Goal: Task Accomplishment & Management: Manage account settings

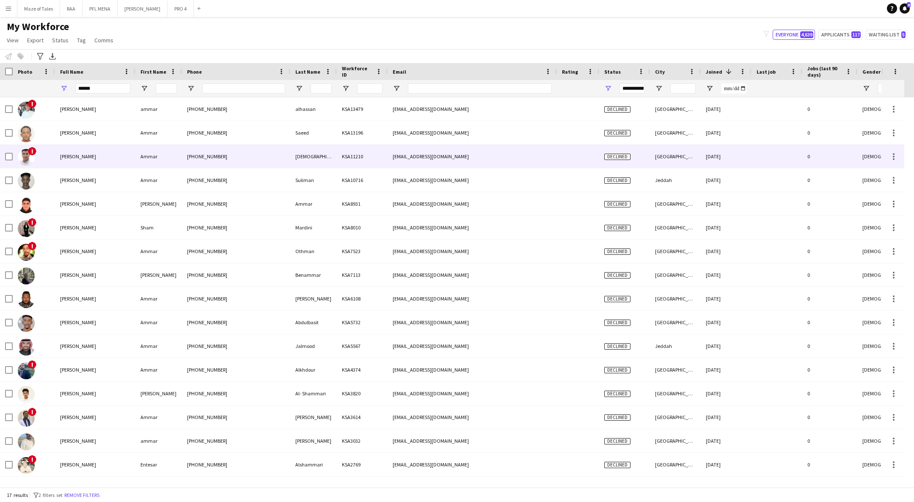
click at [130, 155] on div "Ammar Ansari" at bounding box center [95, 156] width 80 height 23
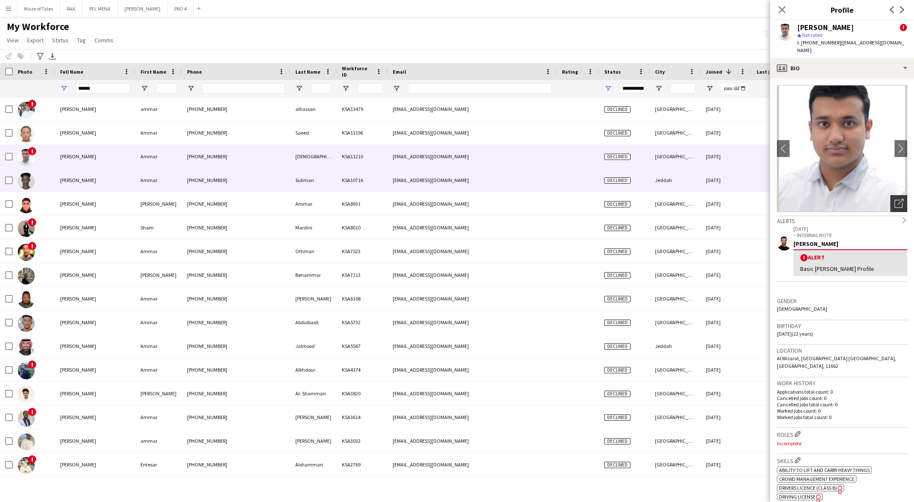
click at [898, 199] on icon at bounding box center [901, 202] width 6 height 6
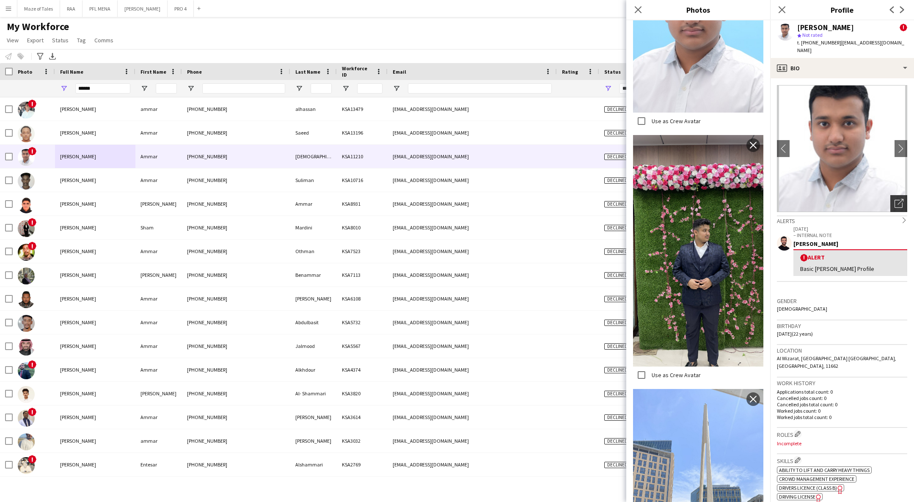
scroll to position [522, 0]
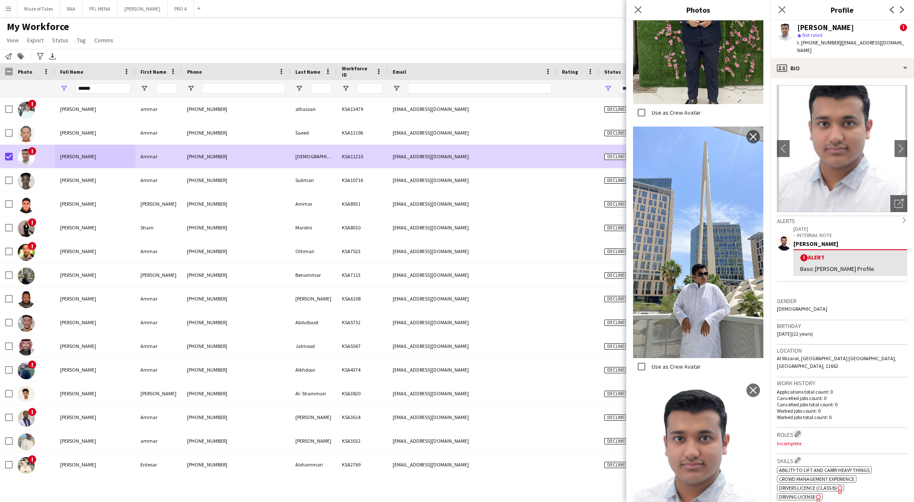
click at [795, 430] on button "Edit crew company roles" at bounding box center [798, 434] width 8 height 8
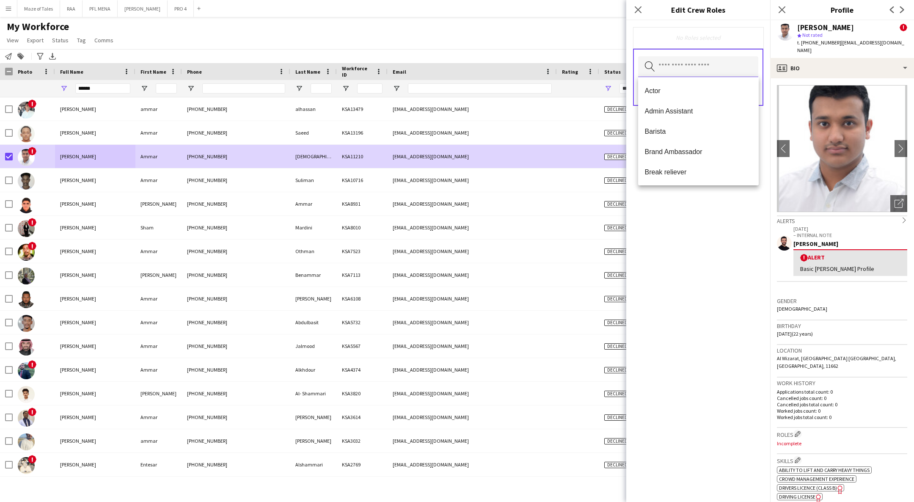
click at [671, 66] on input "text" at bounding box center [698, 66] width 120 height 21
type input "*"
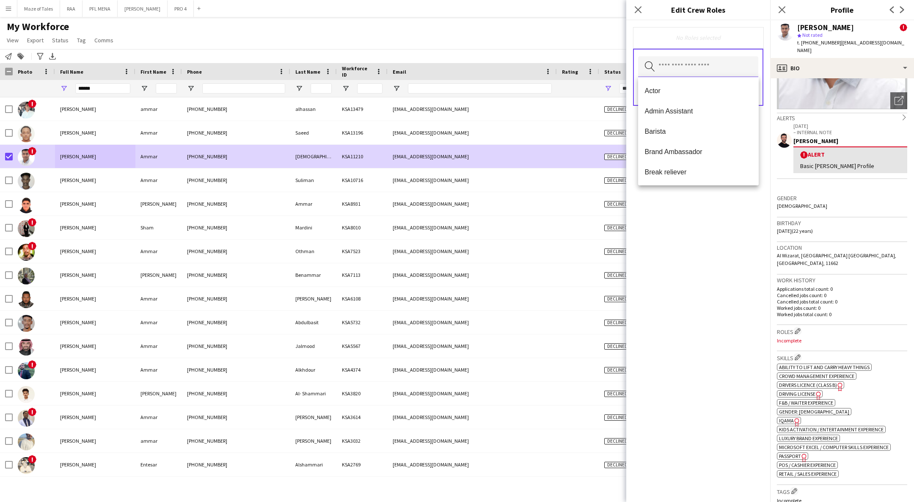
scroll to position [106, 0]
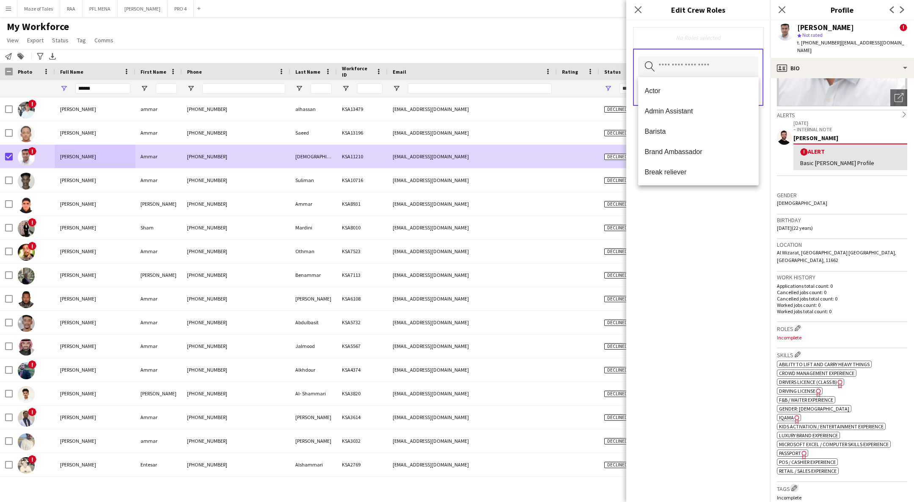
click at [795, 485] on app-icon "Edit crew company tags" at bounding box center [795, 488] width 6 height 6
click at [704, 70] on input "text" at bounding box center [698, 66] width 120 height 21
type input "*"
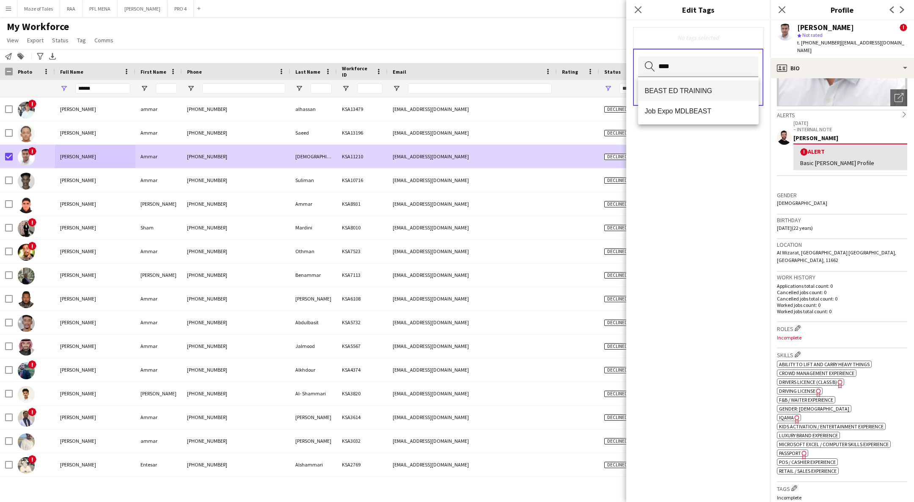
type input "****"
click at [684, 91] on span "BEAST ED TRAINING" at bounding box center [698, 91] width 107 height 8
type input "*****"
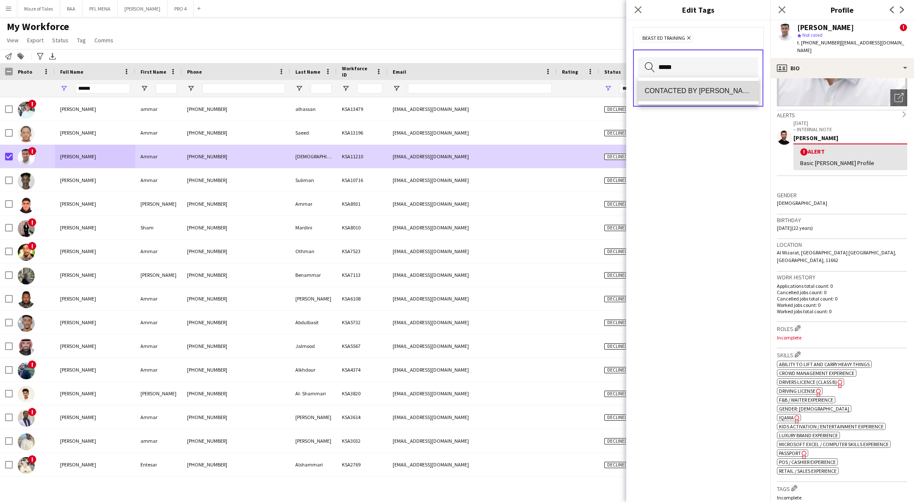
click at [666, 91] on span "CONTACTED BY KENAN" at bounding box center [698, 91] width 107 height 8
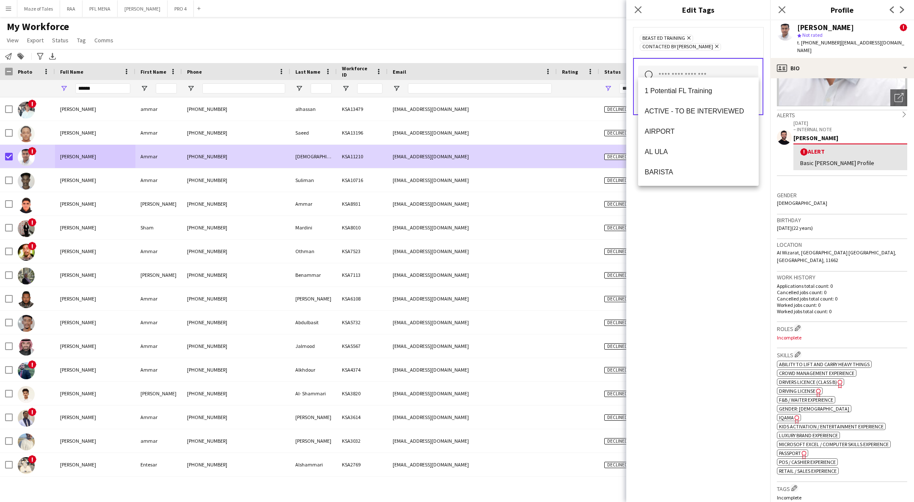
click at [714, 221] on div "BEAST ED TRAINING Remove CONTACTED BY KENAN Remove Search by tag name Save" at bounding box center [699, 261] width 144 height 482
click at [748, 94] on button "Save" at bounding box center [749, 101] width 20 height 14
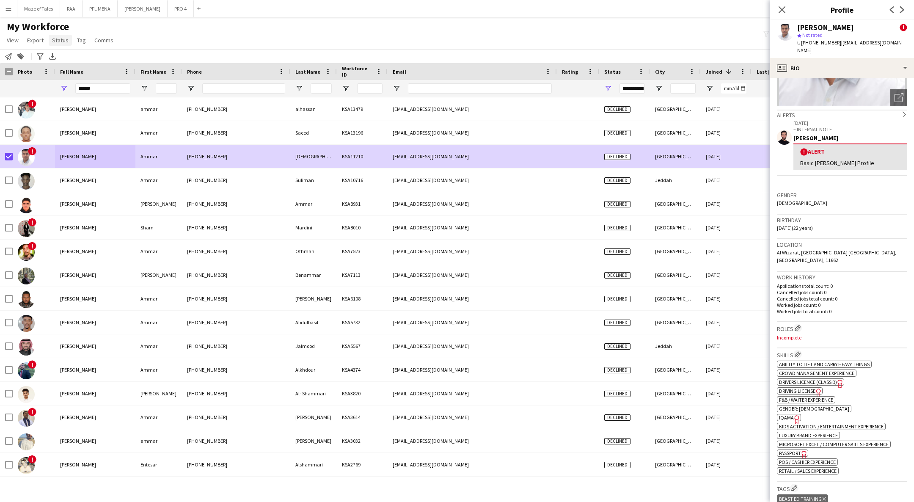
click at [52, 40] on span "Status" at bounding box center [60, 40] width 17 height 8
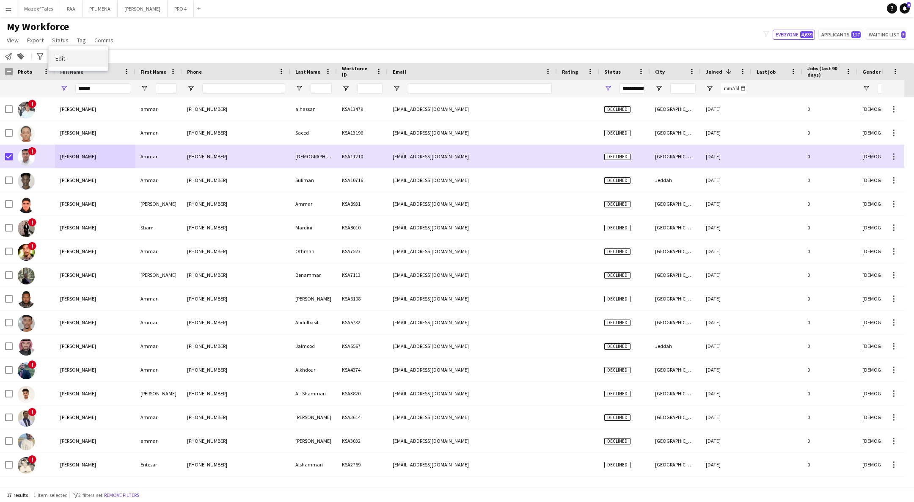
click at [72, 56] on link "Edit" at bounding box center [78, 59] width 59 height 18
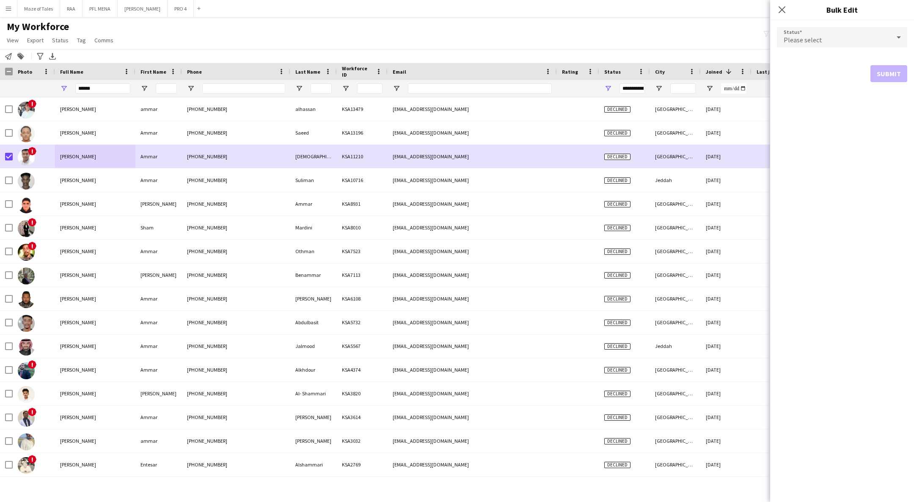
click at [807, 40] on span "Please select" at bounding box center [803, 40] width 39 height 8
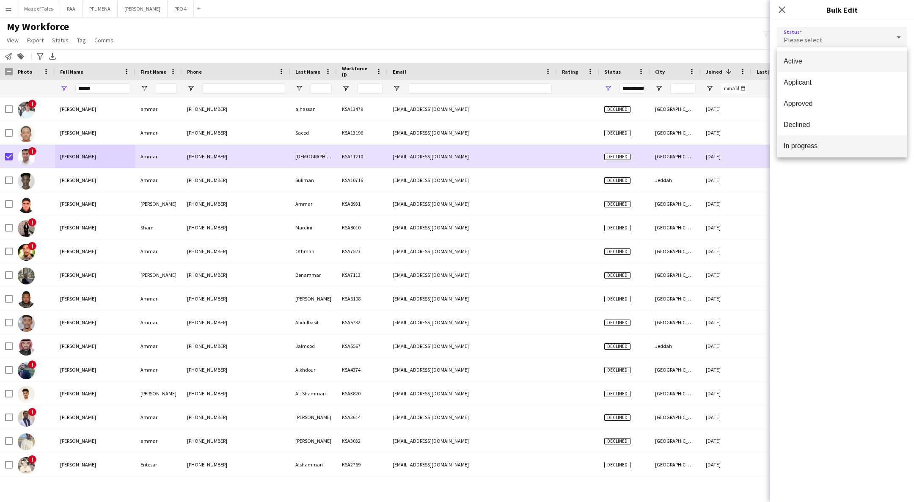
scroll to position [87, 0]
click at [793, 142] on span "Waiting list" at bounding box center [842, 144] width 117 height 8
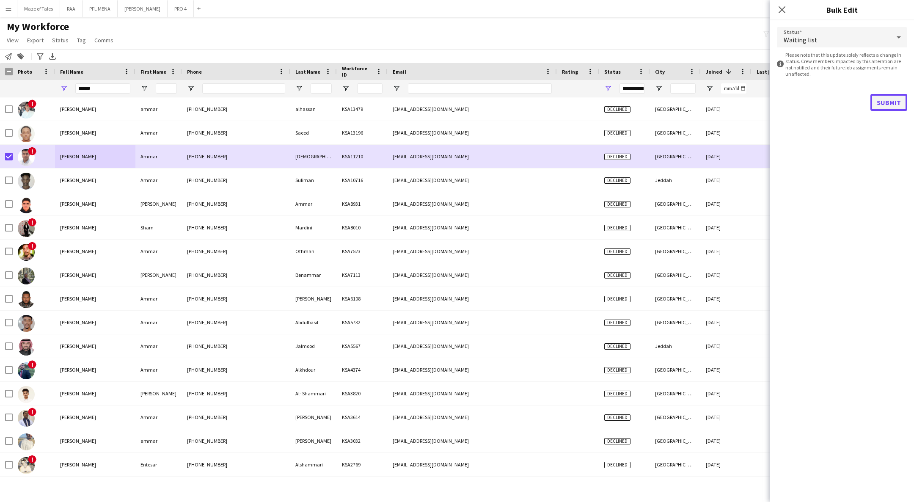
click at [891, 100] on button "Submit" at bounding box center [889, 102] width 37 height 17
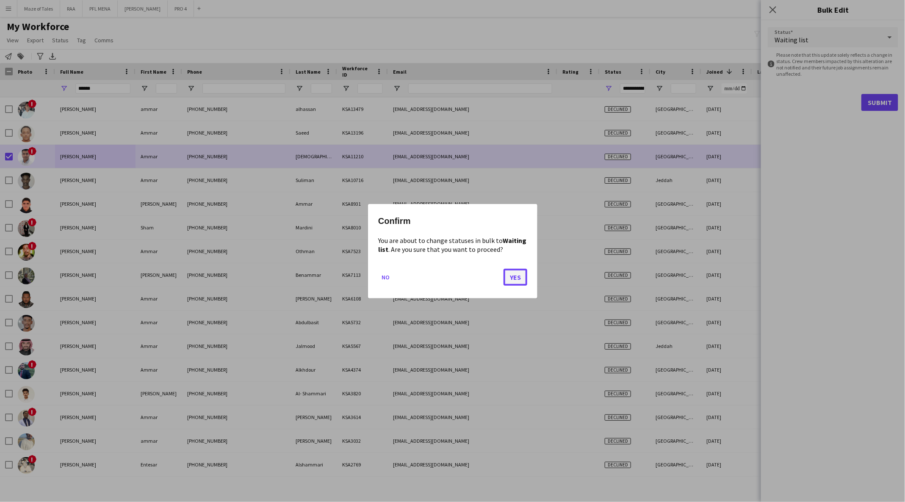
click at [514, 281] on button "Yes" at bounding box center [515, 276] width 24 height 17
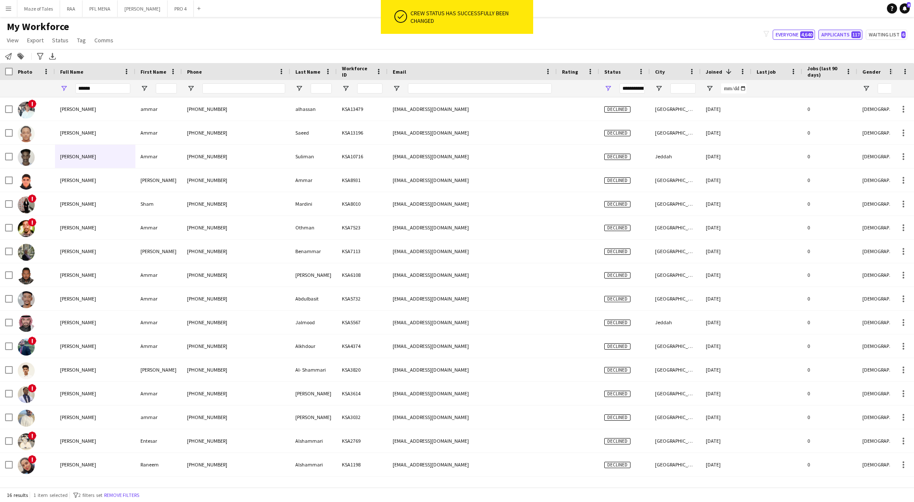
click at [845, 37] on button "Applicants 117" at bounding box center [841, 35] width 44 height 10
type input "**********"
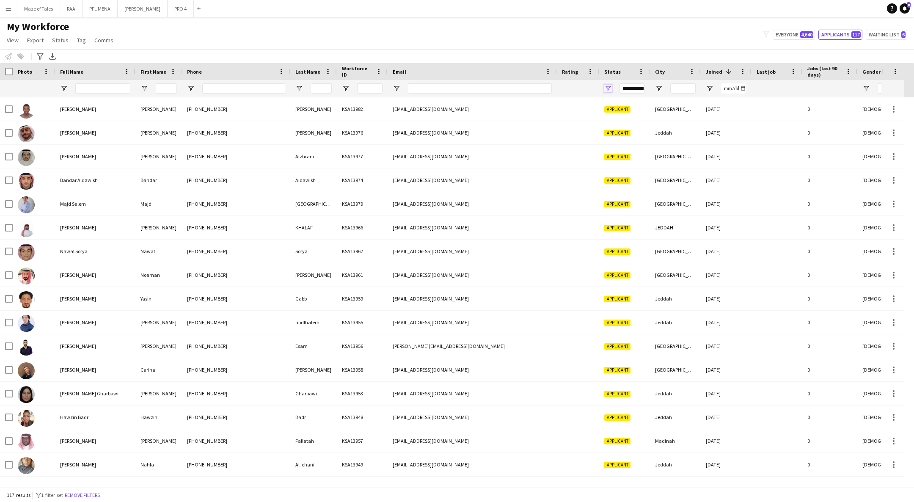
click at [610, 88] on span "Open Filter Menu" at bounding box center [609, 89] width 8 height 8
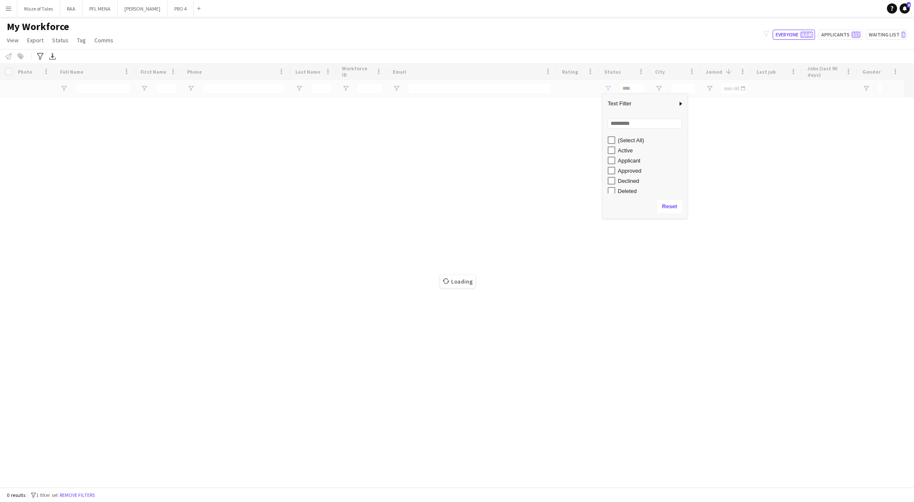
scroll to position [53, 0]
type input "**********"
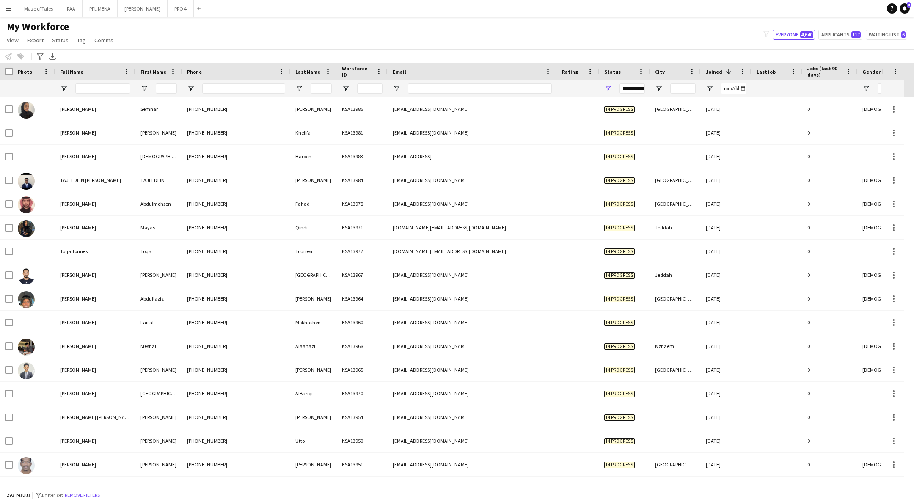
click at [477, 23] on div "My Workforce View Views Default view Basic Export View TAGS Test New view Updat…" at bounding box center [457, 34] width 914 height 29
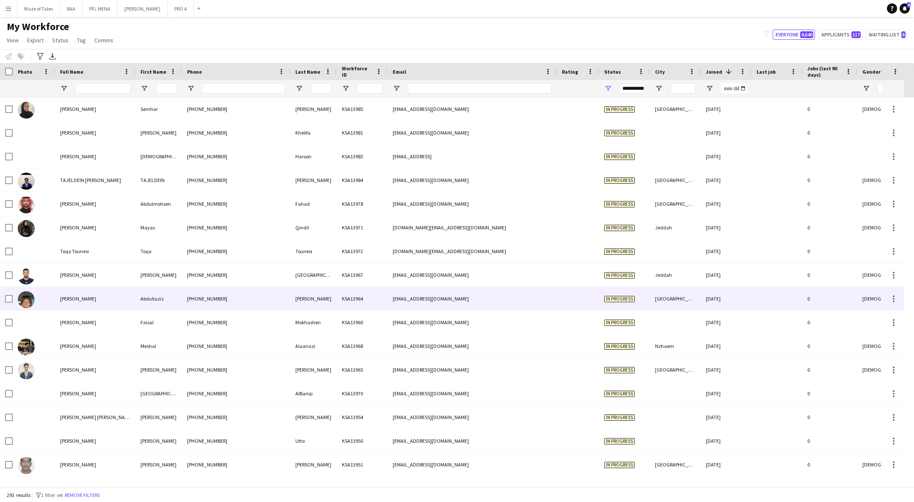
scroll to position [9, 0]
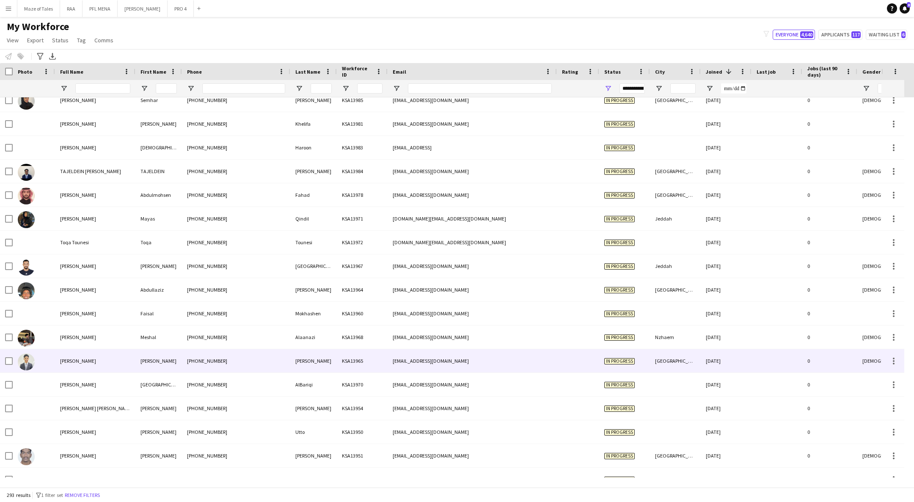
click at [130, 352] on div "Mohammed Ahmed" at bounding box center [95, 360] width 80 height 23
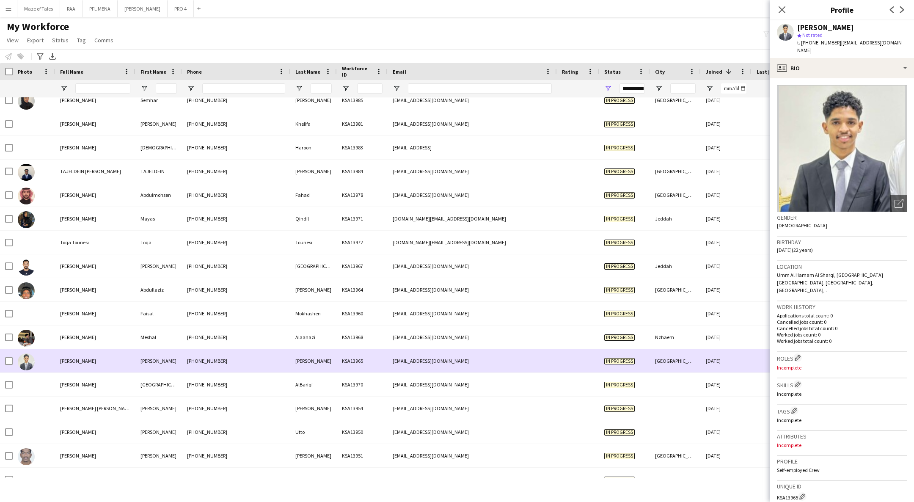
click at [130, 352] on div "Mohammed Ahmed" at bounding box center [95, 360] width 80 height 23
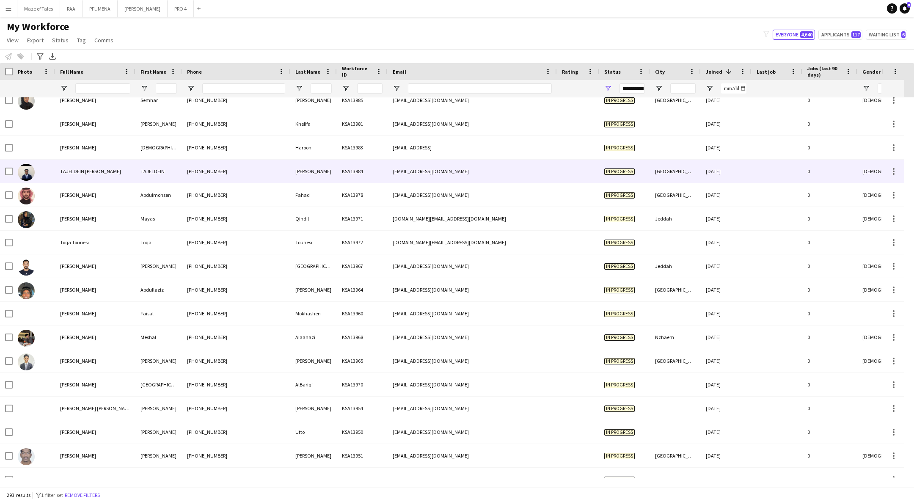
scroll to position [0, 0]
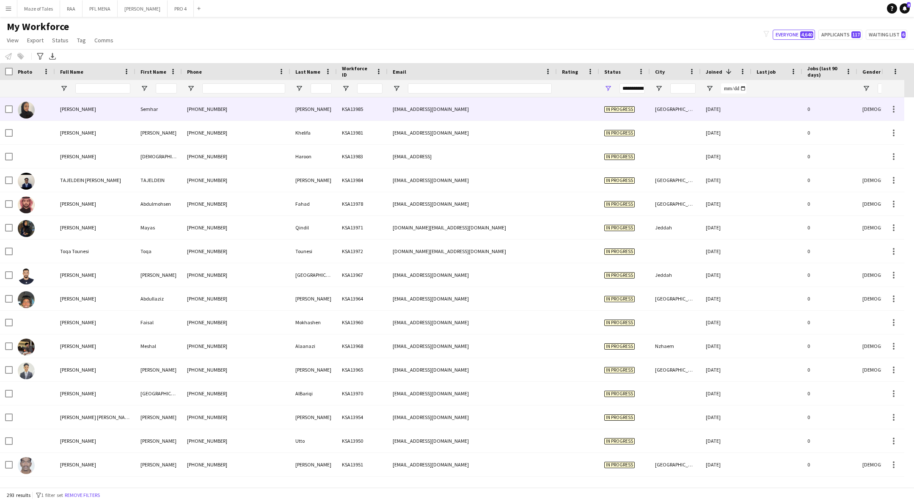
click at [187, 113] on div "+966501447869" at bounding box center [236, 108] width 108 height 23
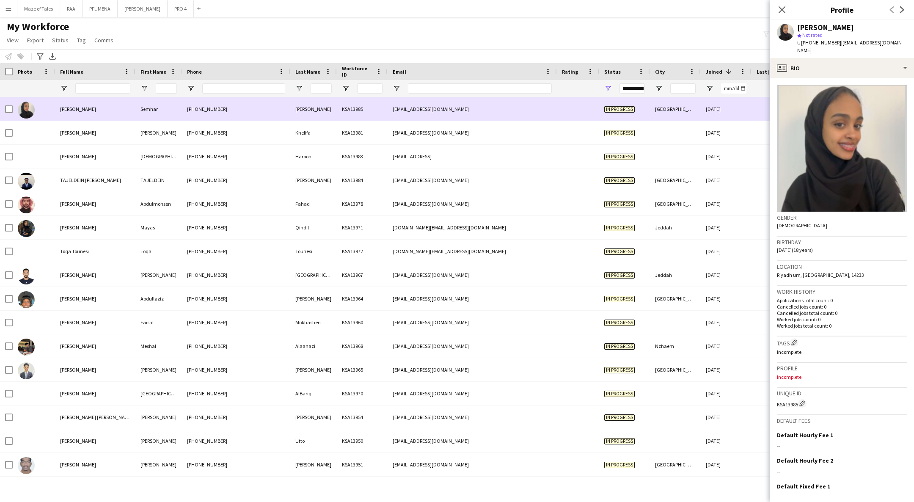
click at [501, 103] on div "semharsolo6@gmail.com" at bounding box center [472, 108] width 169 height 23
